Goal: Task Accomplishment & Management: Use online tool/utility

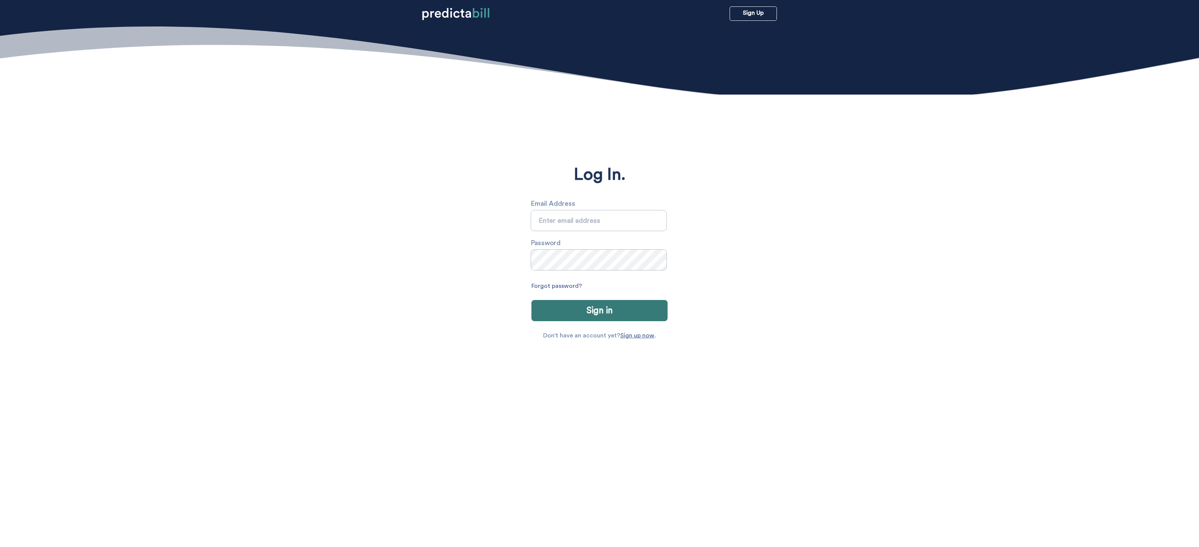
click at [579, 217] on input "text" at bounding box center [599, 220] width 136 height 21
click at [573, 220] on input "text" at bounding box center [599, 220] width 136 height 21
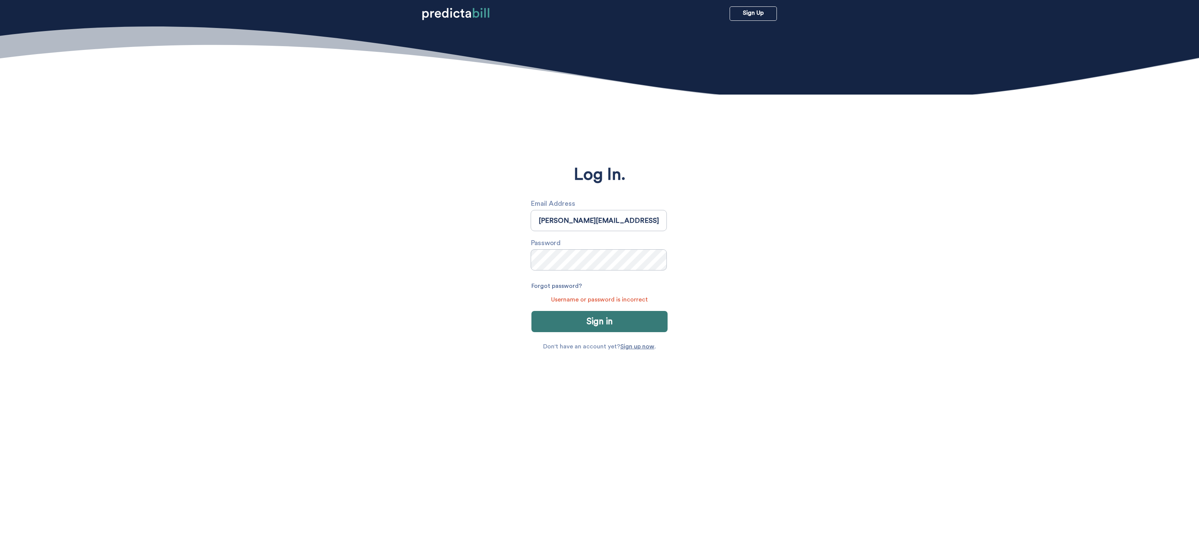
click at [573, 218] on input "[PERSON_NAME][EMAIL_ADDRESS][DOMAIN_NAME]" at bounding box center [599, 220] width 136 height 21
type input "[PERSON_NAME][EMAIL_ADDRESS][PERSON_NAME][DOMAIN_NAME]"
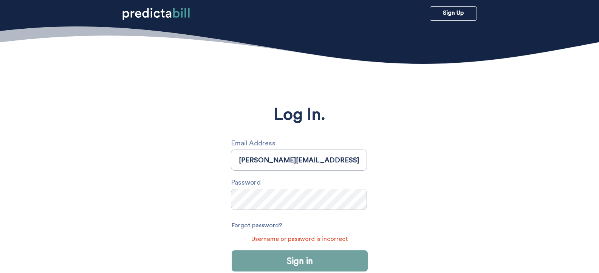
click at [324, 266] on button "Sign in" at bounding box center [300, 261] width 136 height 21
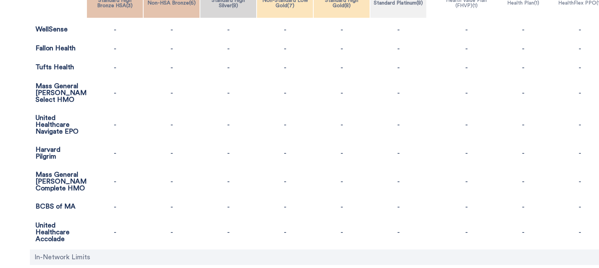
scroll to position [182, 0]
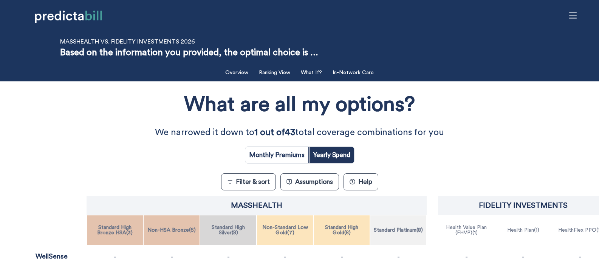
scroll to position [91, 0]
